Goal: Check status: Check status

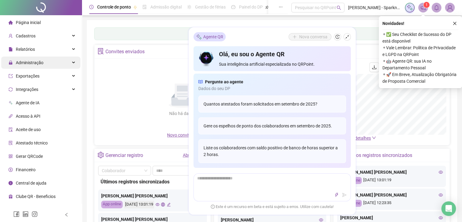
click at [32, 63] on span "Administração" at bounding box center [30, 62] width 28 height 5
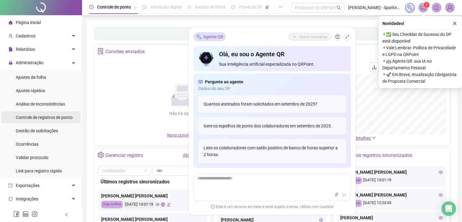
click at [39, 117] on span "Controle de registros de ponto" at bounding box center [44, 117] width 57 height 5
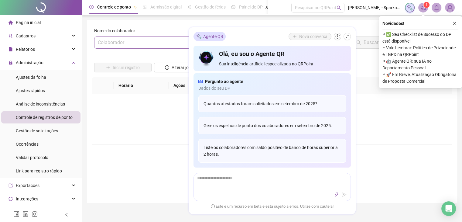
click at [139, 45] on input "search" at bounding box center [149, 43] width 103 height 12
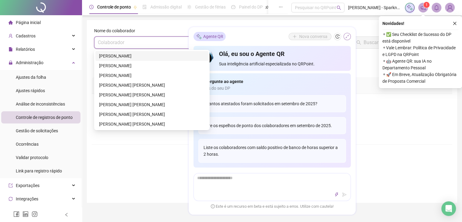
click at [348, 38] on icon "shrink" at bounding box center [347, 37] width 4 height 4
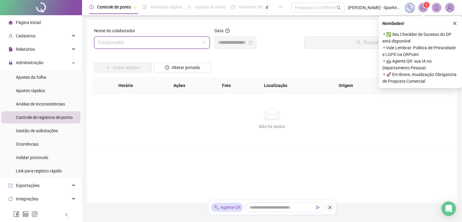
click at [129, 46] on input "search" at bounding box center [149, 43] width 103 height 12
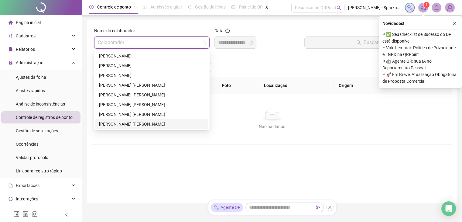
click at [117, 123] on div "[PERSON_NAME] [PERSON_NAME]" at bounding box center [152, 123] width 106 height 7
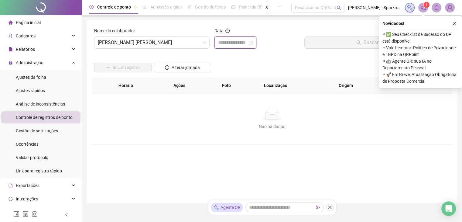
click at [244, 40] on input at bounding box center [232, 42] width 29 height 7
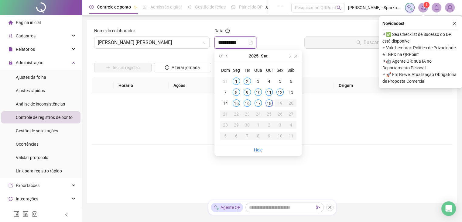
type input "**********"
click at [269, 104] on div "18" at bounding box center [268, 102] width 7 height 7
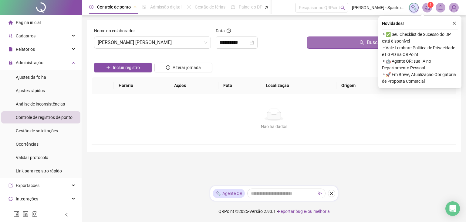
click at [332, 45] on button "Buscar registros" at bounding box center [380, 42] width 147 height 12
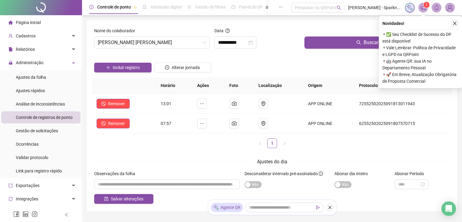
click at [453, 23] on icon "close" at bounding box center [454, 23] width 4 height 4
